Goal: Information Seeking & Learning: Learn about a topic

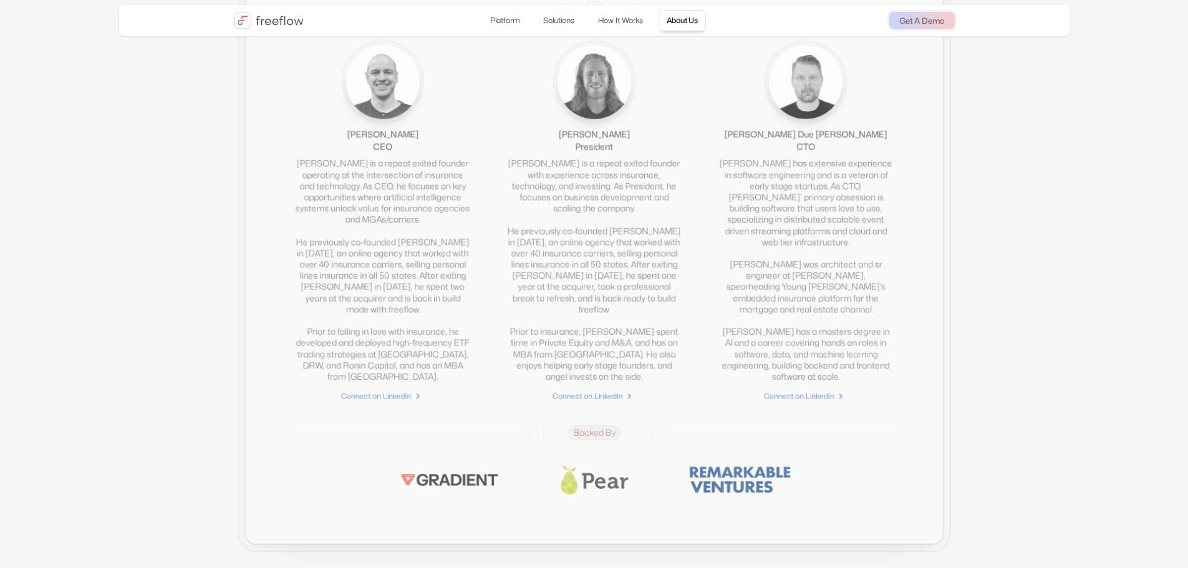
scroll to position [2868, 0]
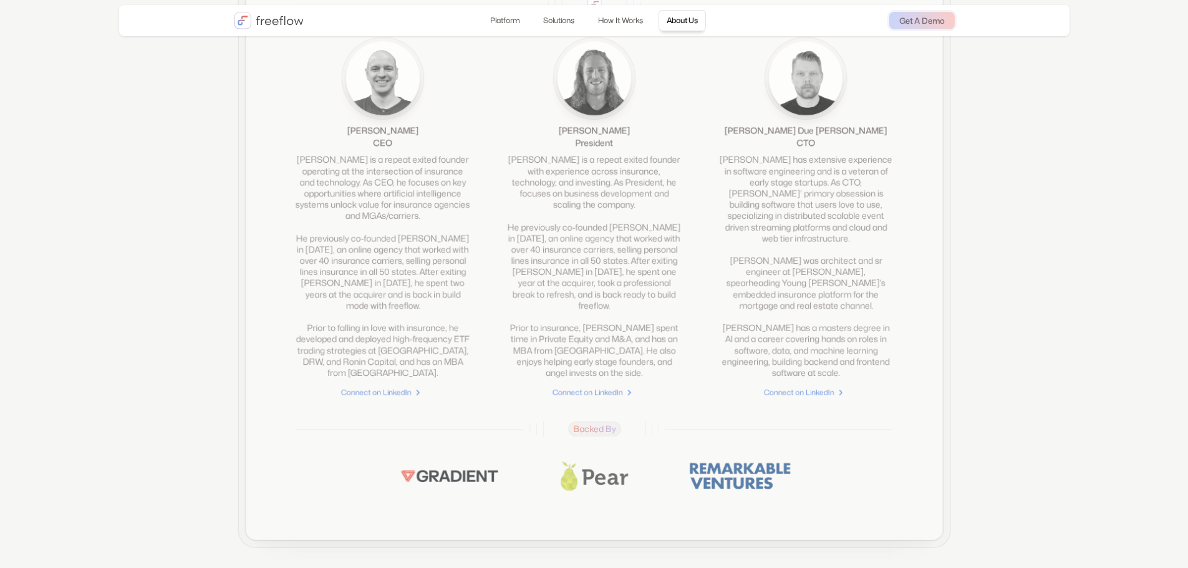
click at [271, 19] on img "home" at bounding box center [269, 20] width 70 height 17
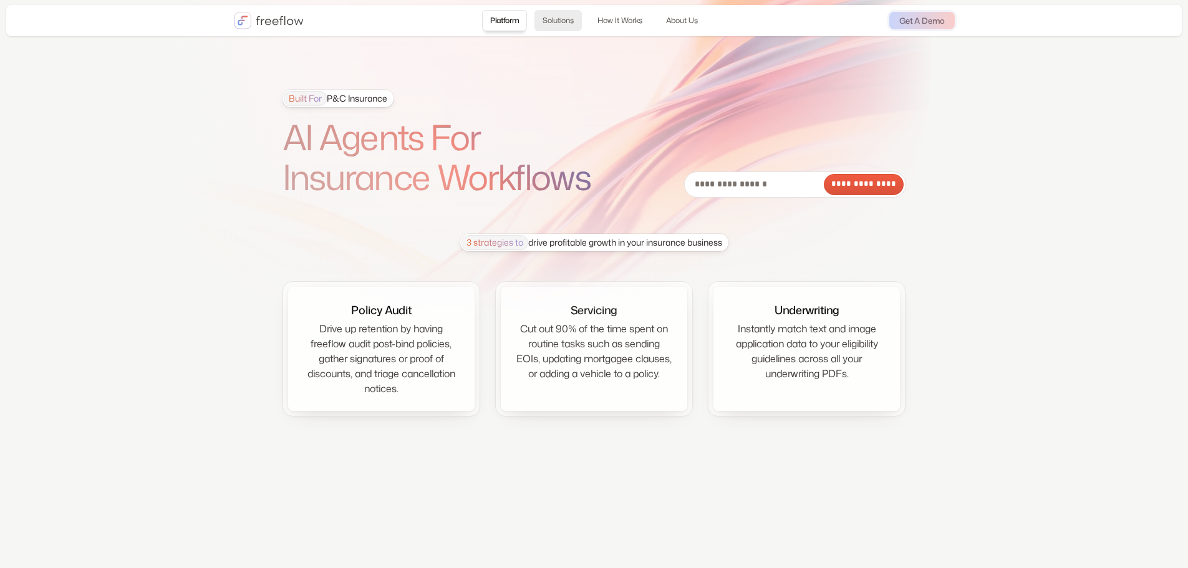
click at [554, 25] on link "Solutions" at bounding box center [557, 20] width 47 height 21
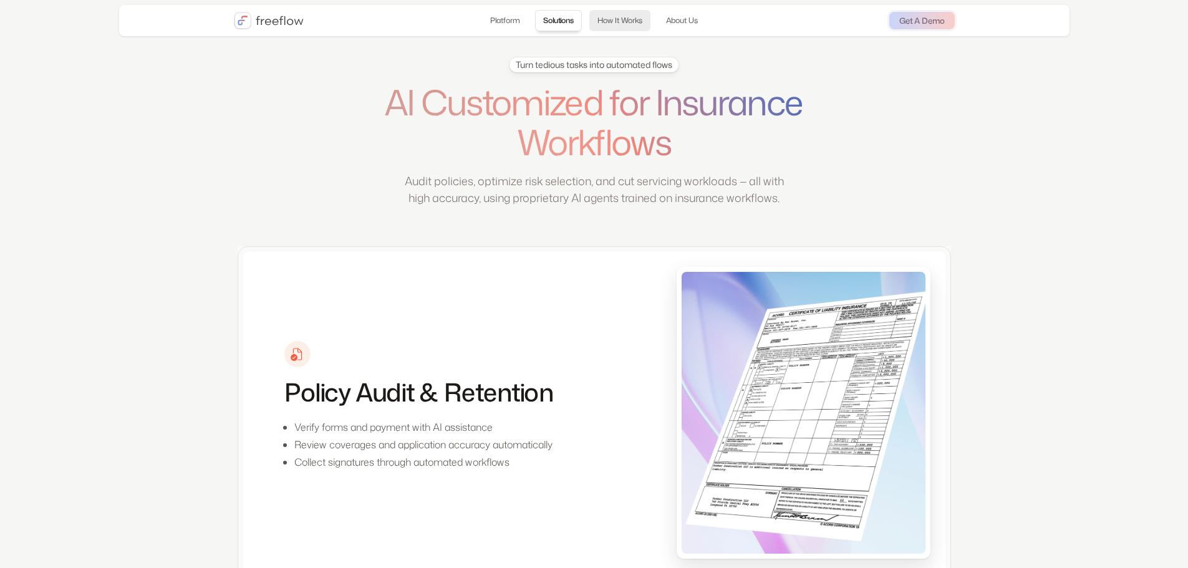
click at [620, 22] on link "How It Works" at bounding box center [619, 20] width 61 height 21
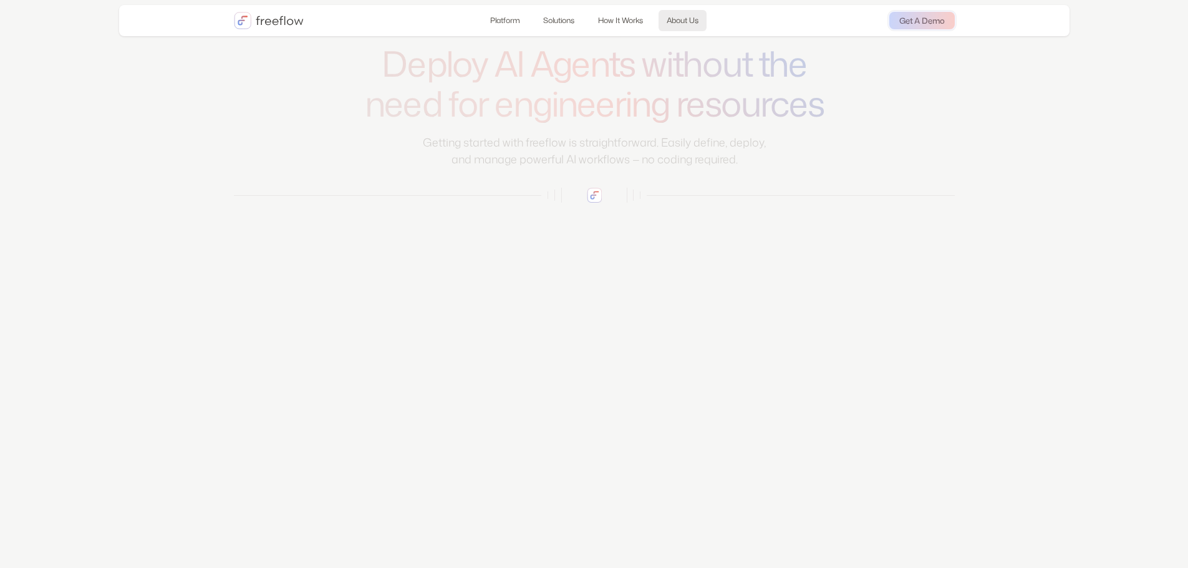
scroll to position [1962, 0]
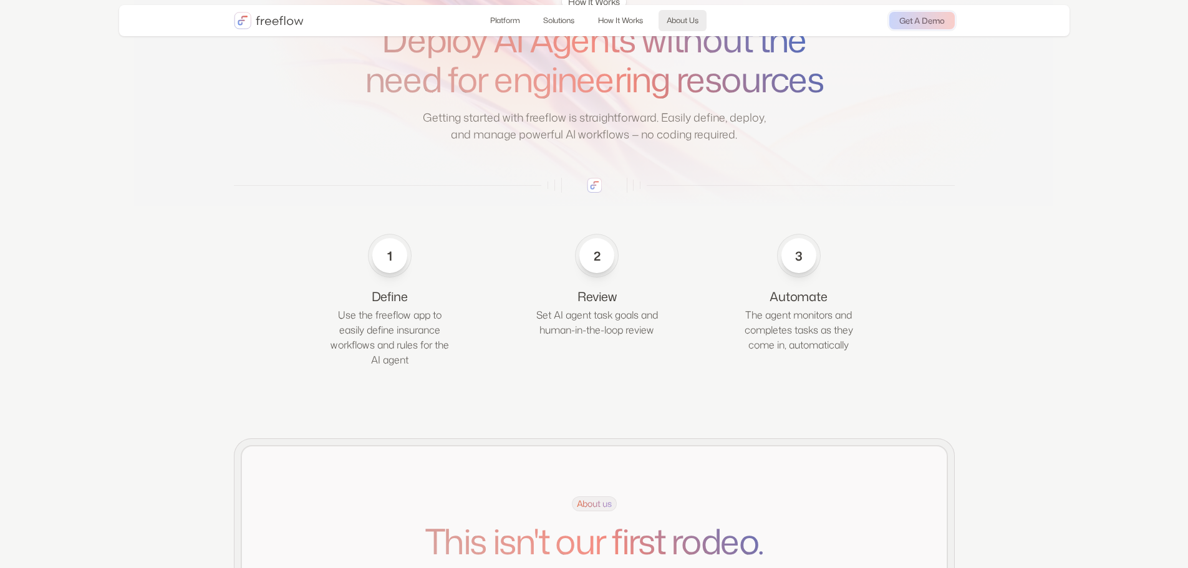
click at [694, 22] on link "About Us" at bounding box center [682, 20] width 48 height 21
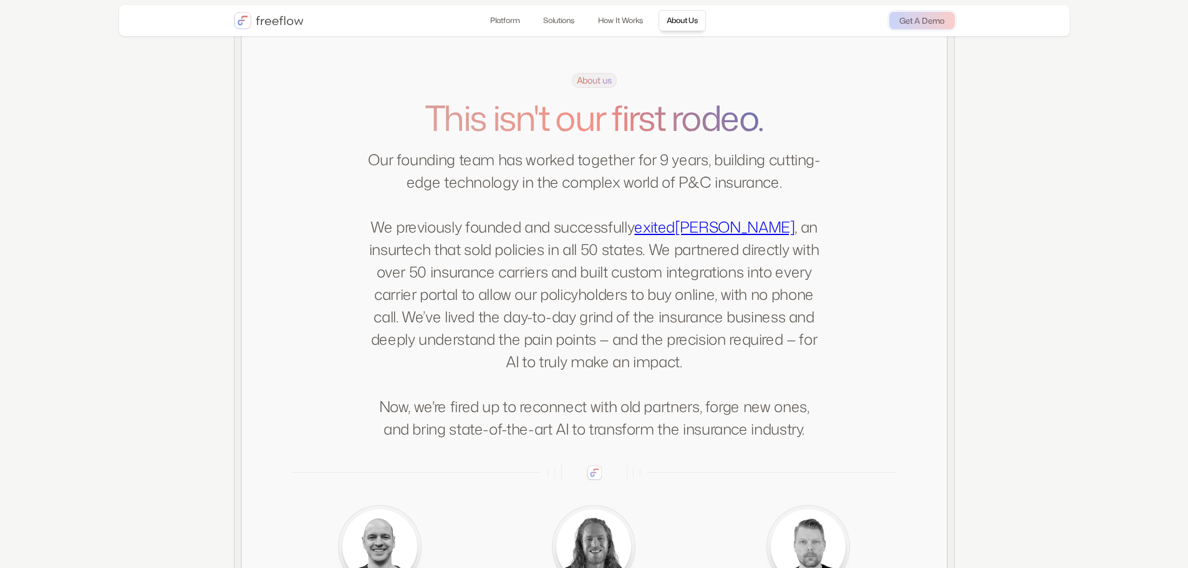
scroll to position [2386, 0]
click at [895, 11] on div "Login Get A Demo" at bounding box center [837, 20] width 233 height 21
click at [900, 22] on link "Get A Demo" at bounding box center [921, 20] width 65 height 17
